Goal: Task Accomplishment & Management: Use online tool/utility

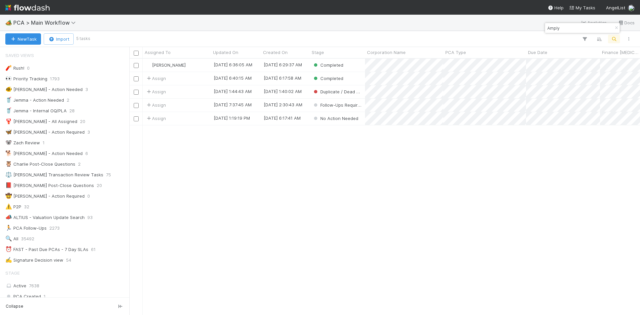
scroll to position [960, 0]
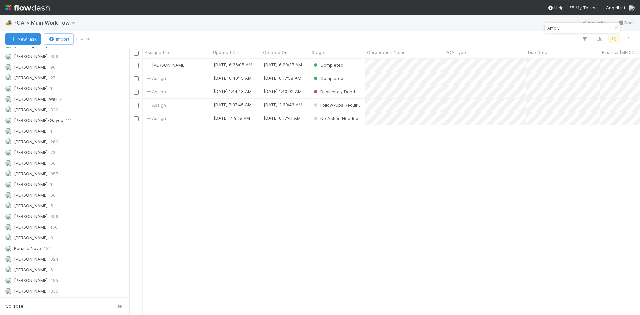
click at [367, 243] on div "Janice Garcia 8/26/25, 6:36:05 AM 8/18/25, 6:29:37 AM Completed 0 0 Assign 8/21…" at bounding box center [384, 187] width 511 height 256
drag, startPoint x: 191, startPoint y: 92, endPoint x: 169, endPoint y: 207, distance: 116.5
click at [169, 207] on div "Janice Garcia 8/26/25, 6:36:05 AM 8/18/25, 6:29:37 AM Completed 0 0 Assign 8/21…" at bounding box center [384, 187] width 511 height 256
click at [200, 93] on div "Assign" at bounding box center [177, 91] width 68 height 13
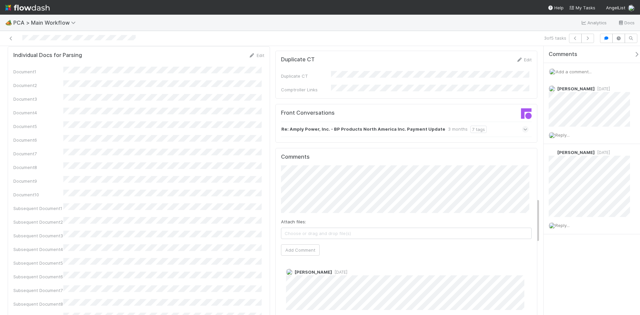
scroll to position [816, 0]
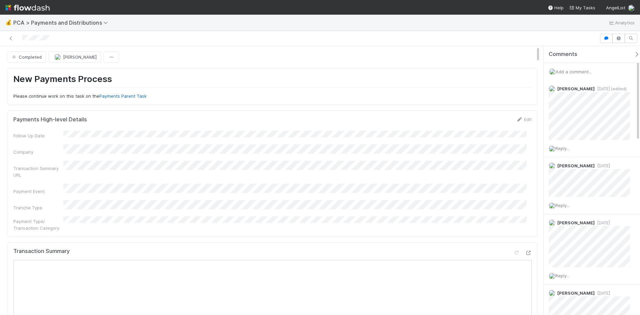
click at [569, 71] on span "Add a comment..." at bounding box center [574, 71] width 36 height 5
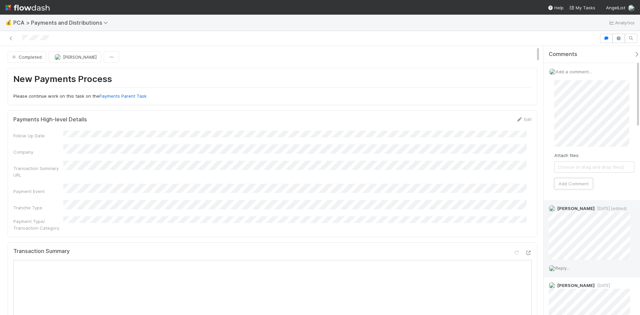
drag, startPoint x: 580, startPoint y: 183, endPoint x: 600, endPoint y: 210, distance: 33.1
click at [581, 185] on button "Add Comment" at bounding box center [574, 183] width 39 height 11
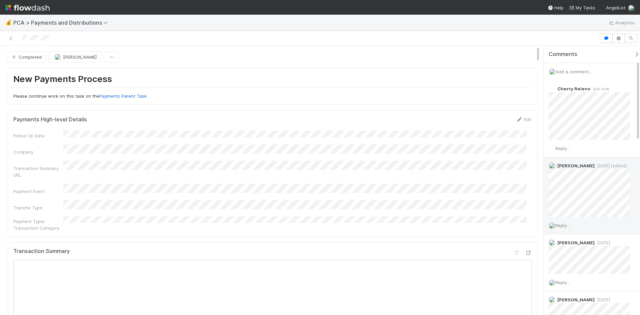
scroll to position [468, 0]
click at [164, 35] on div at bounding box center [300, 38] width 594 height 9
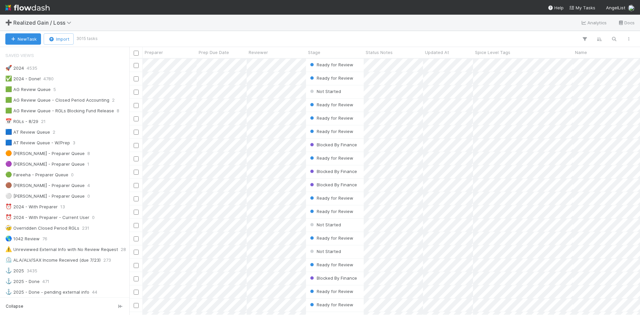
click at [30, 7] on img at bounding box center [27, 7] width 44 height 11
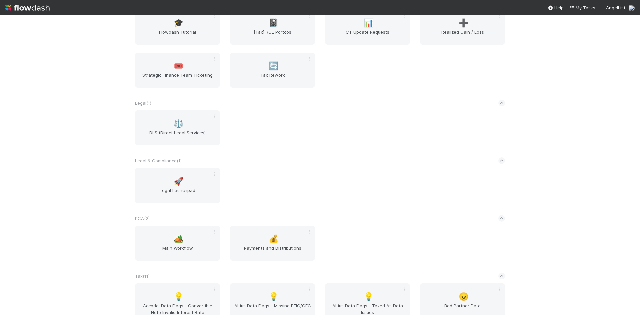
scroll to position [200, 0]
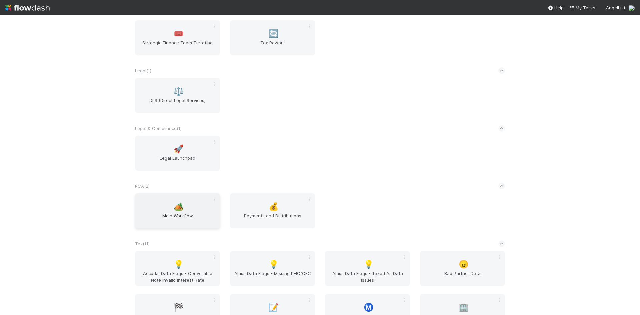
click at [176, 209] on span "🏕️" at bounding box center [179, 206] width 10 height 9
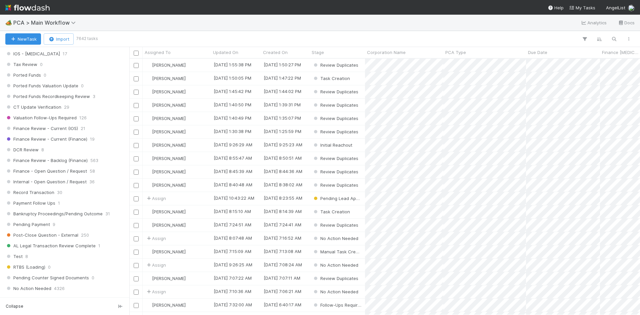
scroll to position [567, 0]
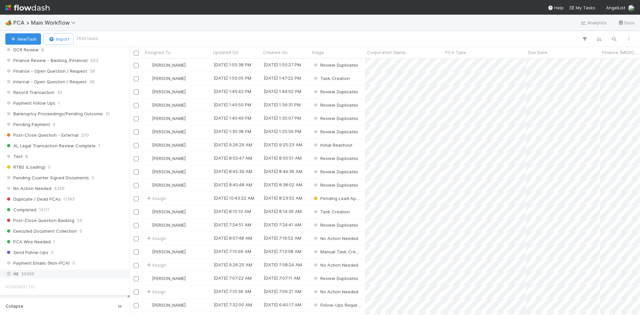
click at [32, 271] on span "35496" at bounding box center [27, 274] width 13 height 8
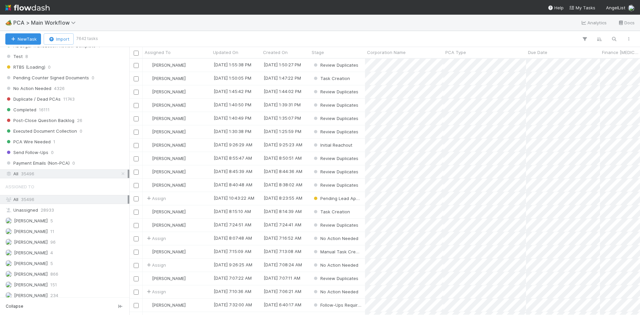
scroll to position [567, 0]
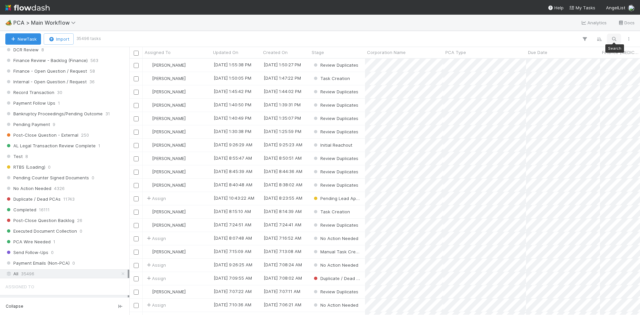
click at [611, 39] on icon "button" at bounding box center [614, 39] width 7 height 6
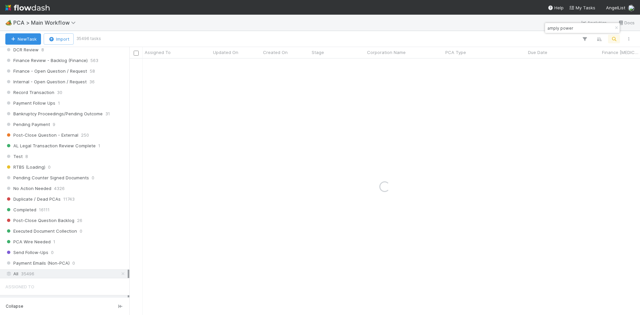
type input "amply power"
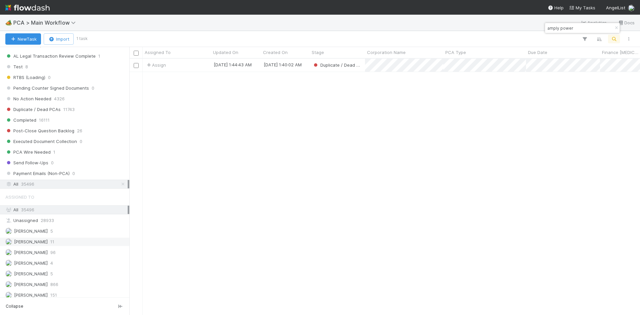
scroll to position [667, 0]
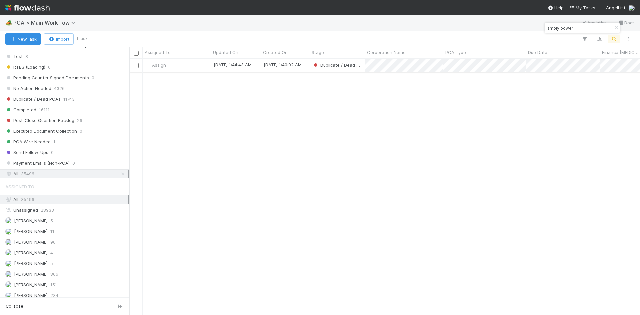
click at [198, 64] on div "Assign" at bounding box center [177, 65] width 68 height 13
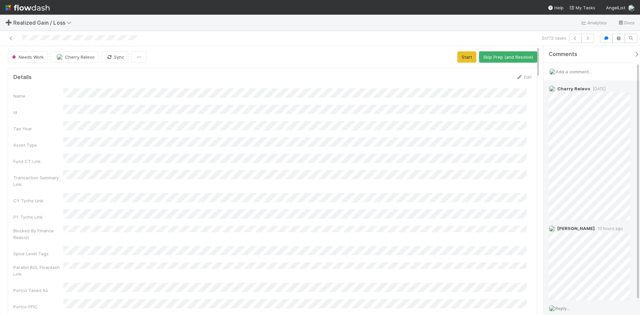
scroll to position [35, 0]
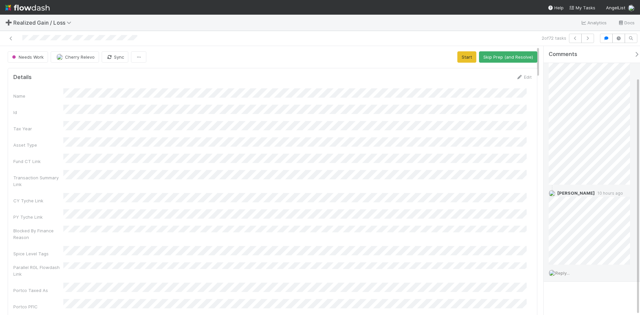
drag, startPoint x: 566, startPoint y: 272, endPoint x: 568, endPoint y: 275, distance: 3.4
click at [566, 272] on span "Reply..." at bounding box center [563, 273] width 14 height 5
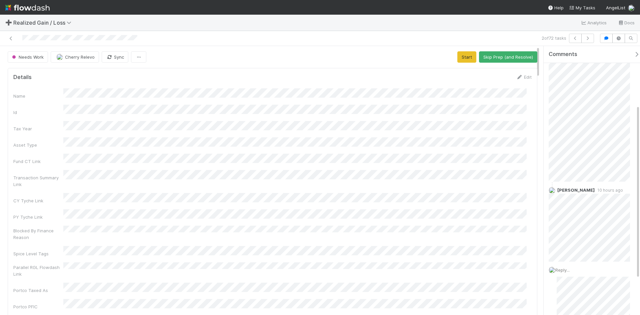
scroll to position [148, 0]
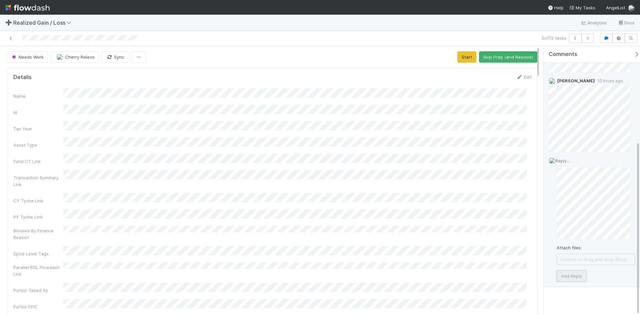
click at [576, 275] on button "Add Reply" at bounding box center [572, 276] width 30 height 11
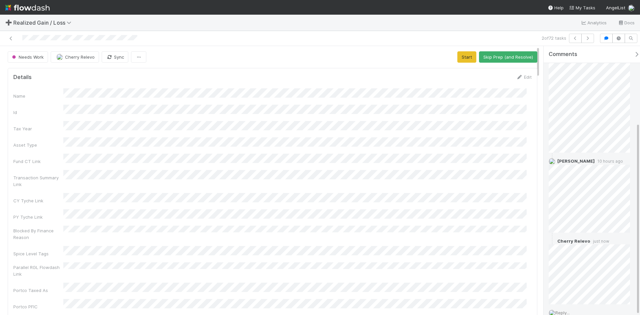
scroll to position [107, 0]
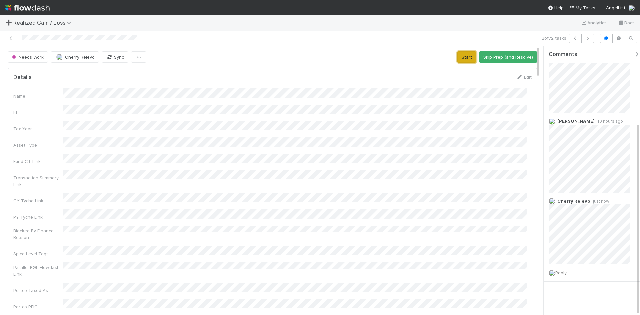
click at [464, 57] on button "Start" at bounding box center [467, 56] width 19 height 11
click at [442, 57] on button "Blocked" at bounding box center [450, 56] width 25 height 11
drag, startPoint x: 9, startPoint y: 40, endPoint x: 48, endPoint y: 2, distance: 54.3
click at [9, 40] on icon at bounding box center [11, 38] width 7 height 4
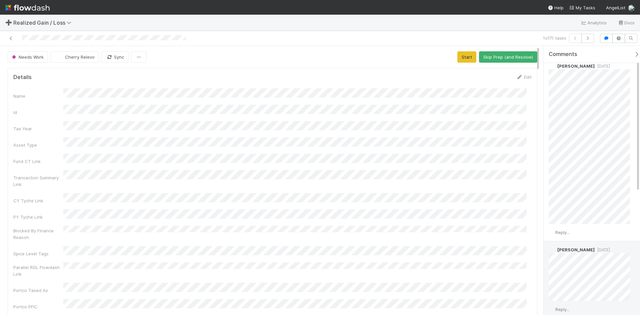
scroll to position [6, 0]
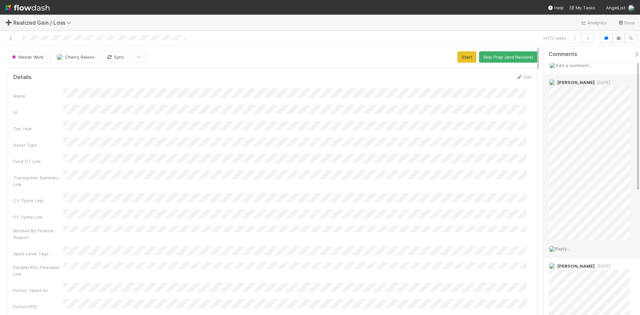
click at [568, 250] on span "Reply..." at bounding box center [563, 248] width 14 height 5
click at [571, 291] on button "Add Reply" at bounding box center [572, 292] width 30 height 11
click at [467, 58] on button "Start" at bounding box center [467, 56] width 19 height 11
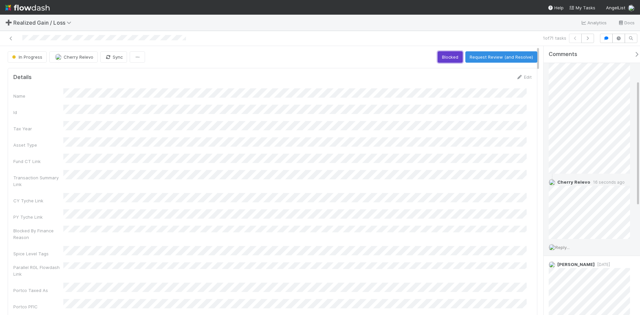
click at [452, 60] on button "Blocked" at bounding box center [450, 56] width 25 height 11
click at [11, 37] on icon at bounding box center [11, 38] width 7 height 4
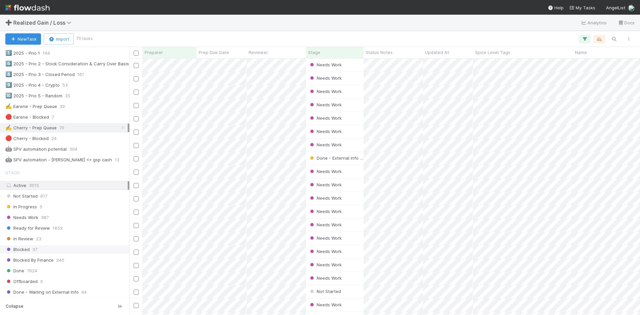
scroll to position [334, 0]
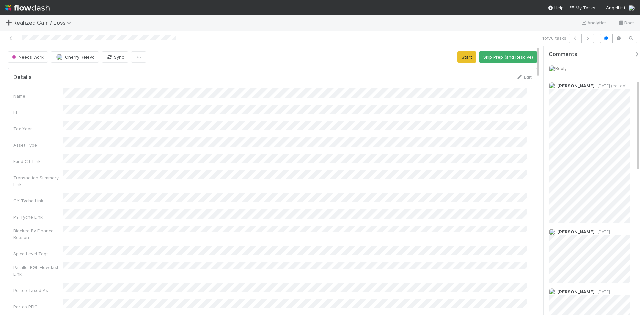
click at [435, 72] on div "Details Edit Name Id Tax Year Asset Type Fund CT Link Transaction Summary Link …" at bounding box center [273, 209] width 530 height 282
drag, startPoint x: 435, startPoint y: 72, endPoint x: 444, endPoint y: 71, distance: 9.1
click at [435, 72] on div "Details Edit Name Id Tax Year Asset Type Fund CT Link Transaction Summary Link …" at bounding box center [273, 209] width 530 height 282
click at [9, 39] on icon at bounding box center [11, 38] width 7 height 4
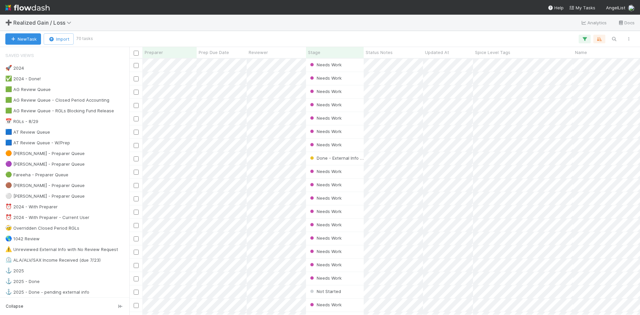
scroll to position [252, 506]
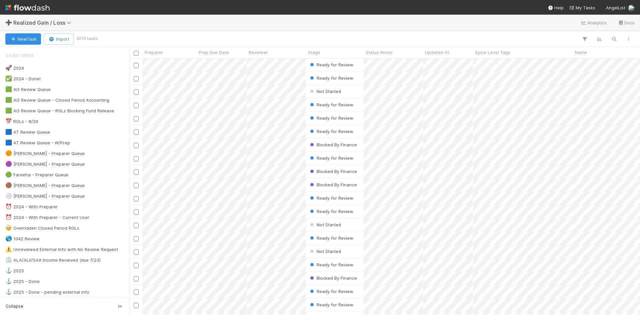
scroll to position [252, 506]
click at [47, 9] on img at bounding box center [27, 7] width 44 height 11
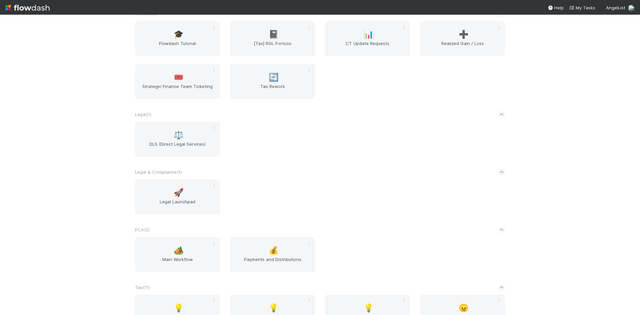
scroll to position [167, 0]
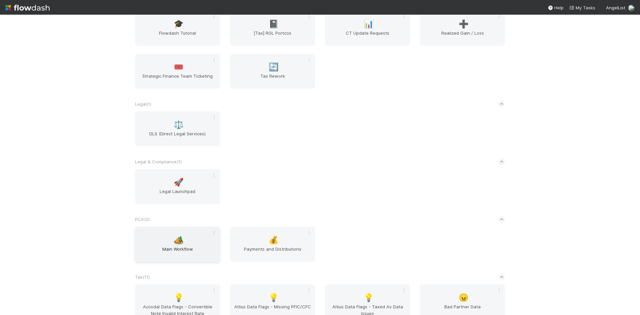
click at [192, 238] on div "🏕️ Main Workflow" at bounding box center [177, 244] width 85 height 35
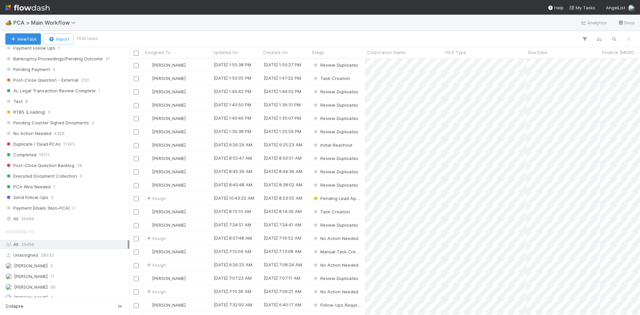
scroll to position [634, 0]
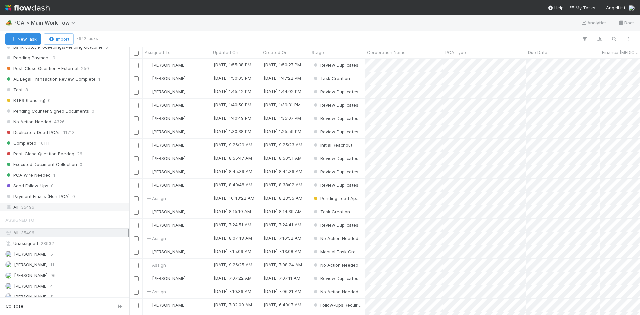
click at [31, 204] on span "35496" at bounding box center [27, 207] width 13 height 8
click at [615, 35] on button "button" at bounding box center [614, 39] width 12 height 9
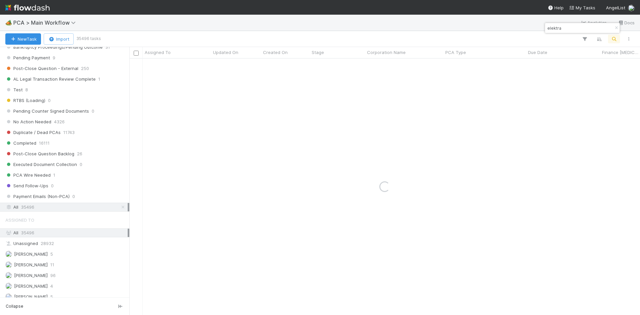
type input "elektra"
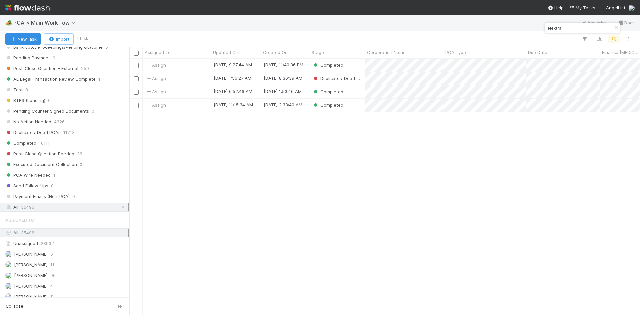
drag, startPoint x: 180, startPoint y: 90, endPoint x: 424, endPoint y: 189, distance: 263.2
click at [424, 189] on div "Assign [DATE] 9:27:44 AM [DATE] 11:40:36 PM Completed 0 0 Assign [DATE] 1:56:27…" at bounding box center [384, 187] width 511 height 256
click at [192, 90] on div "Assign" at bounding box center [177, 91] width 68 height 13
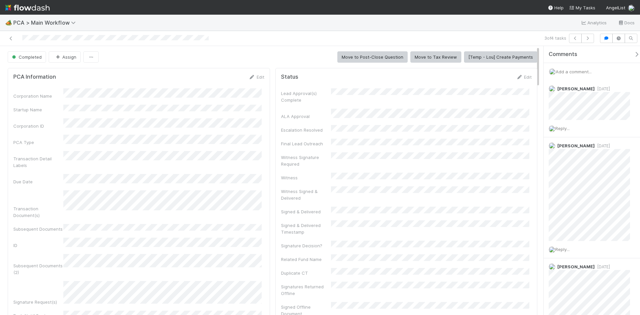
click at [570, 73] on span "Add a comment..." at bounding box center [574, 71] width 36 height 5
click at [588, 183] on button "Add Comment" at bounding box center [574, 183] width 39 height 11
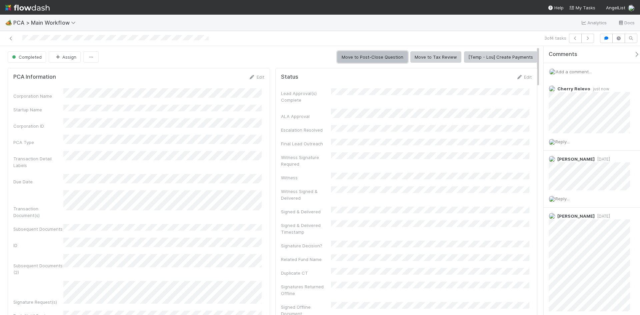
click at [389, 56] on button "Move to Post-Close Question" at bounding box center [373, 56] width 70 height 11
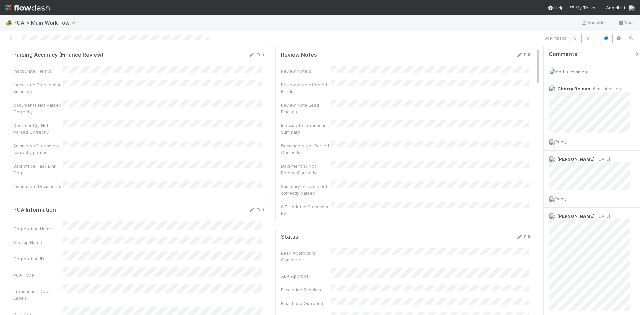
scroll to position [33, 0]
